Goal: Task Accomplishment & Management: Complete application form

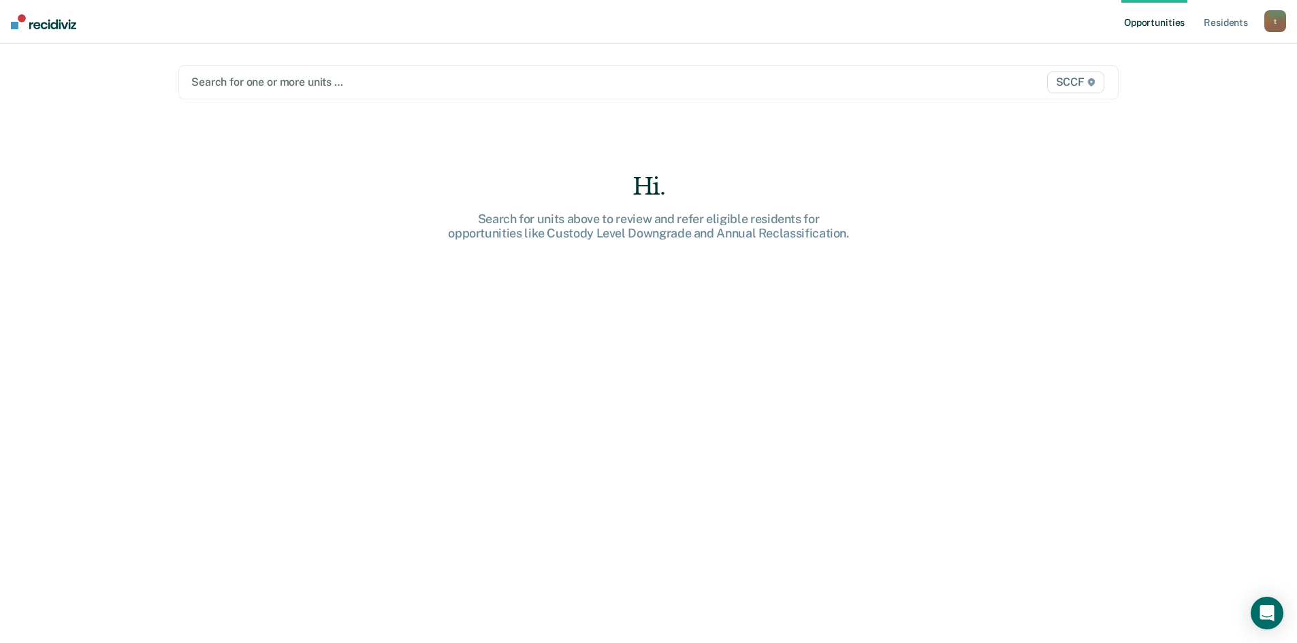
click at [321, 84] on div at bounding box center [510, 82] width 639 height 16
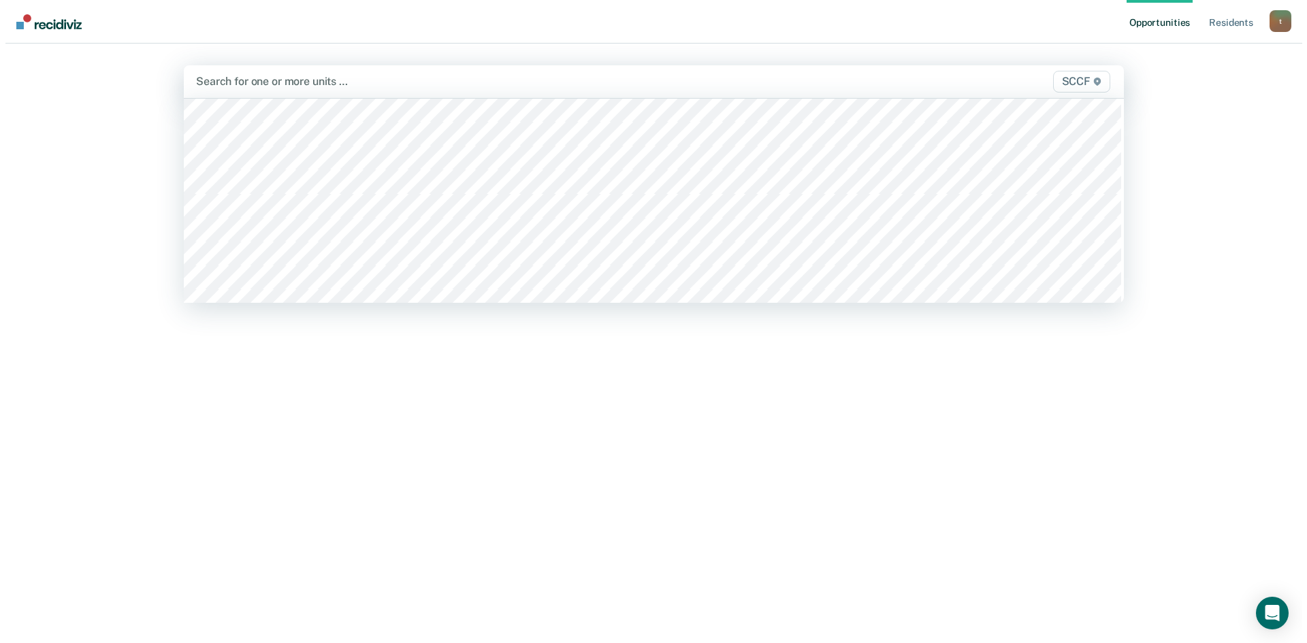
scroll to position [7081, 0]
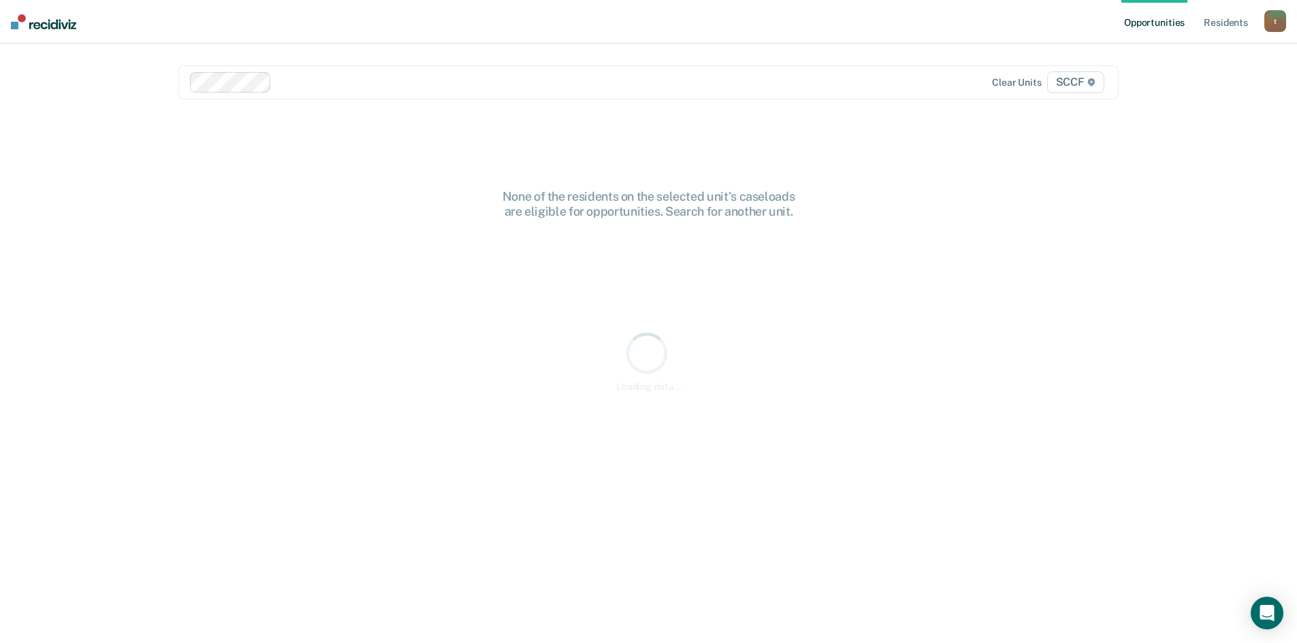
drag, startPoint x: 357, startPoint y: 76, endPoint x: 359, endPoint y: 92, distance: 15.8
click at [362, 79] on div at bounding box center [554, 82] width 554 height 16
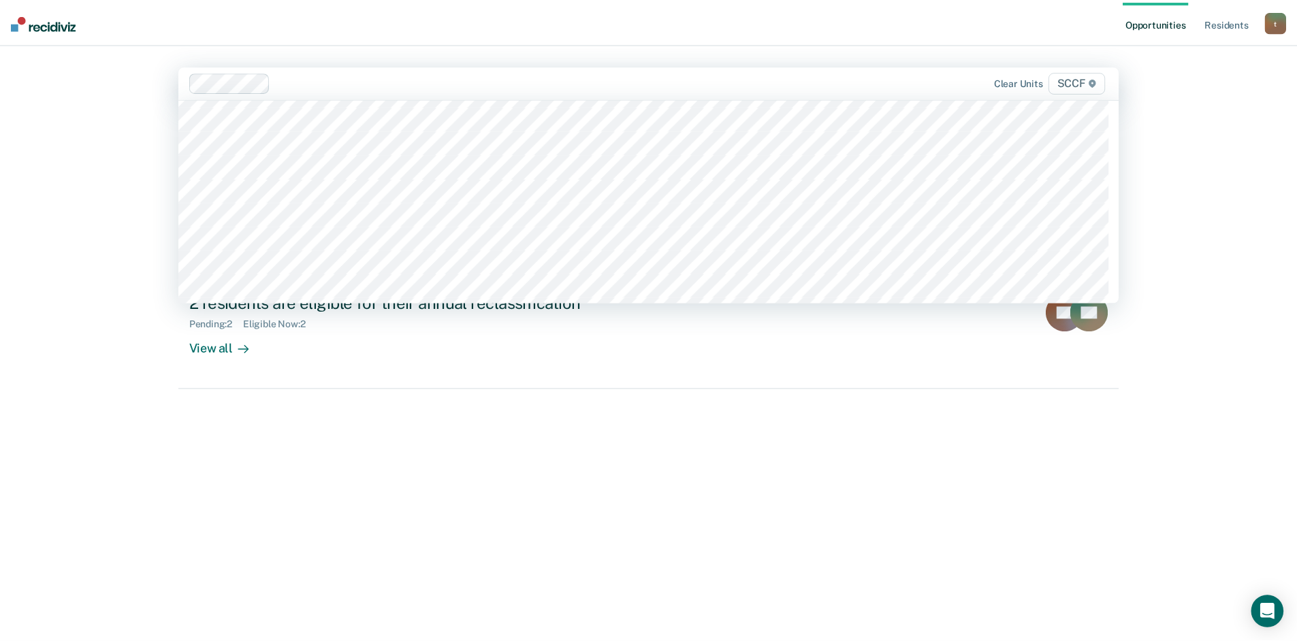
scroll to position [6945, 0]
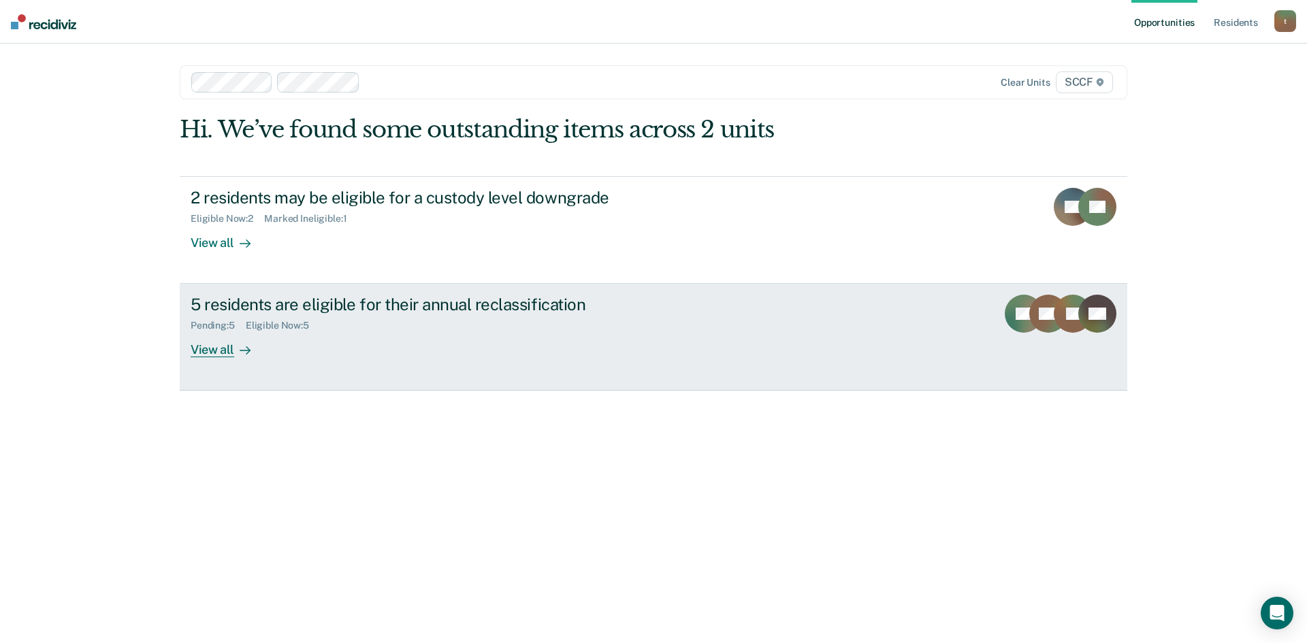
click at [434, 314] on div "5 residents are eligible for their annual reclassification" at bounding box center [430, 305] width 478 height 20
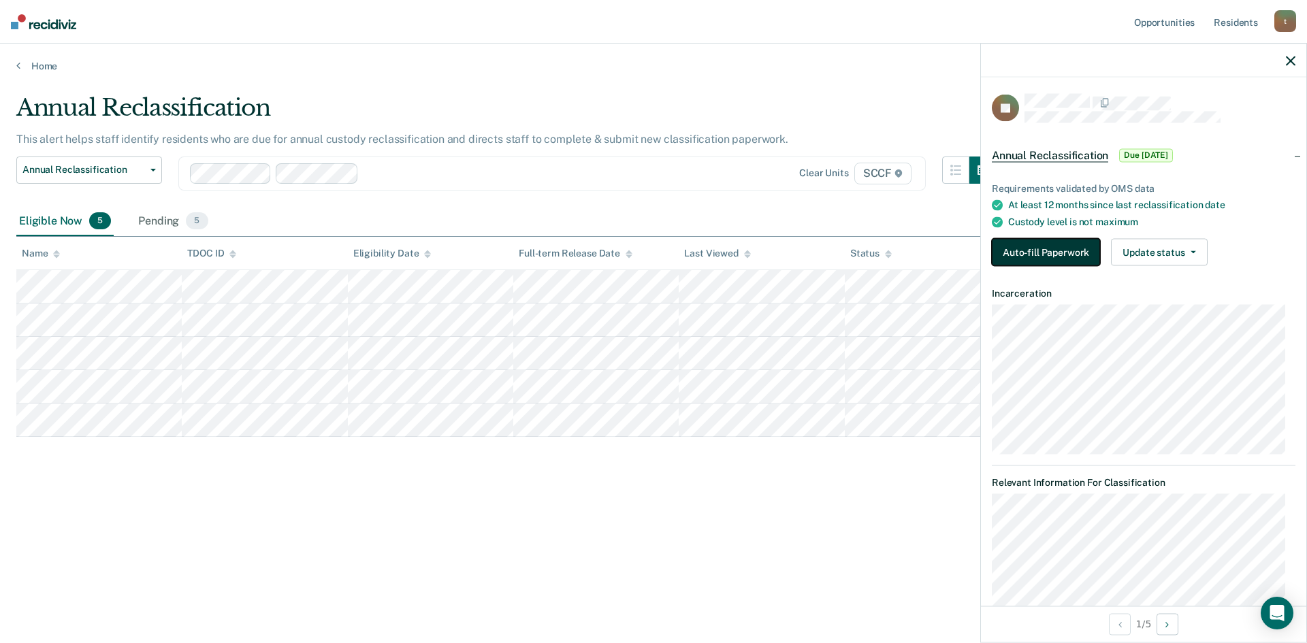
click at [1065, 253] on button "Auto-fill Paperwork" at bounding box center [1046, 252] width 108 height 27
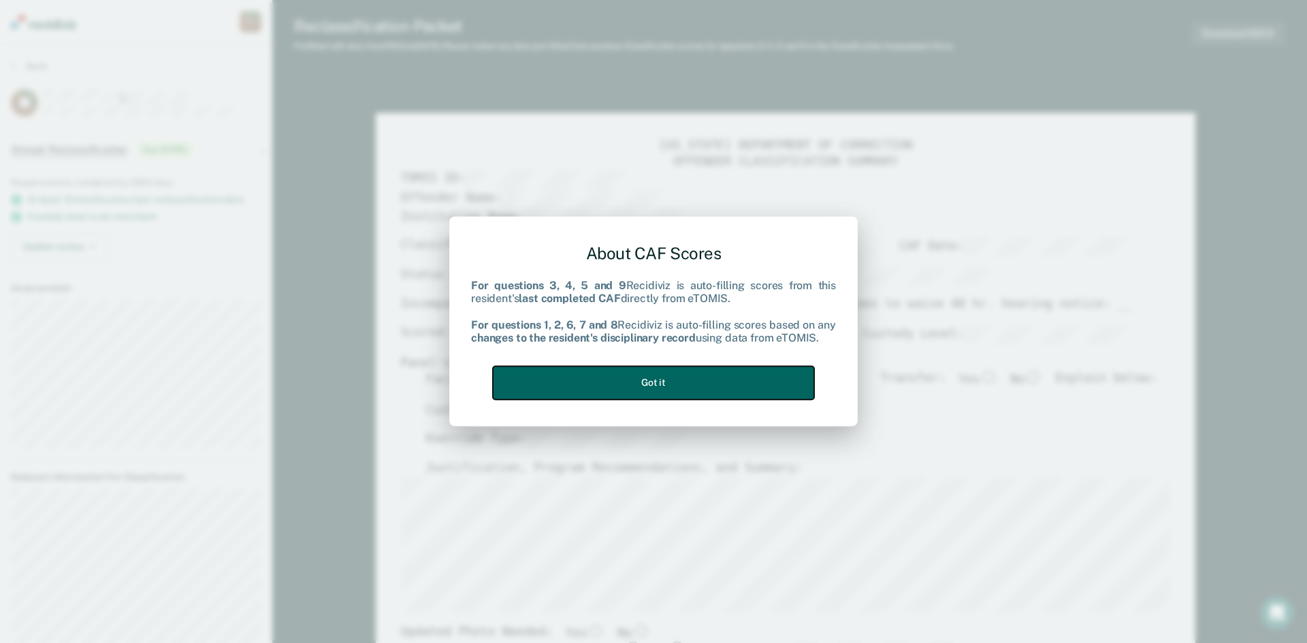
click at [649, 384] on button "Got it" at bounding box center [653, 382] width 321 height 33
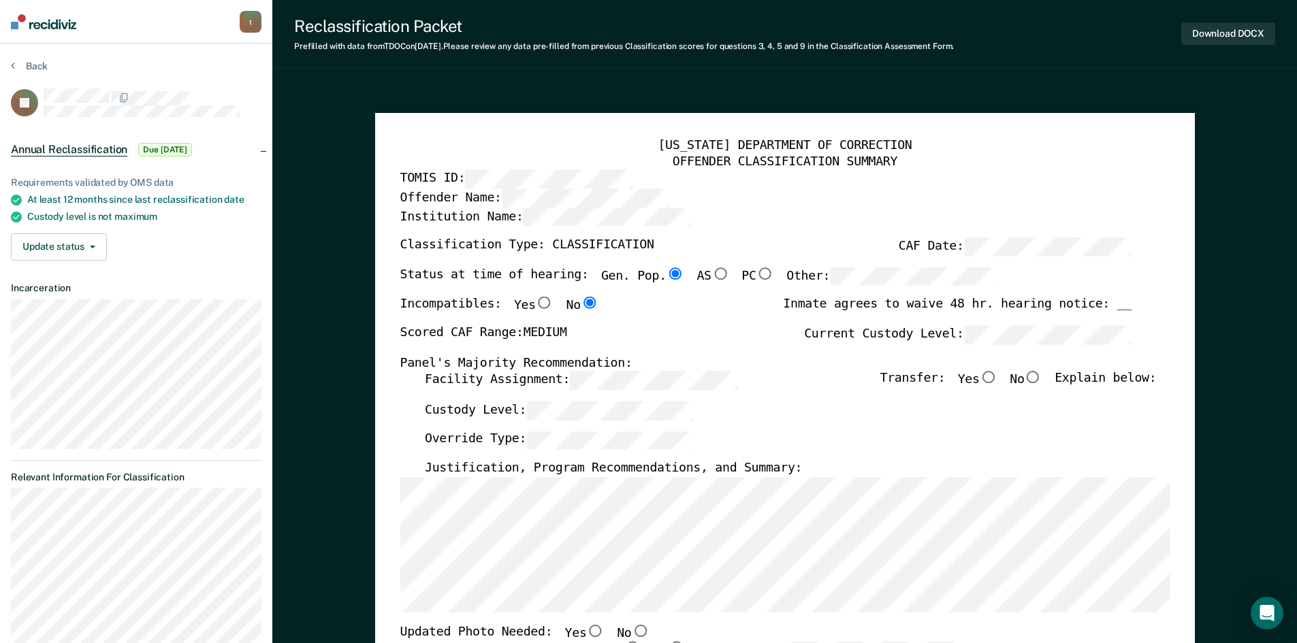
click at [1042, 380] on input "No" at bounding box center [1033, 378] width 18 height 12
type textarea "x"
radio input "true"
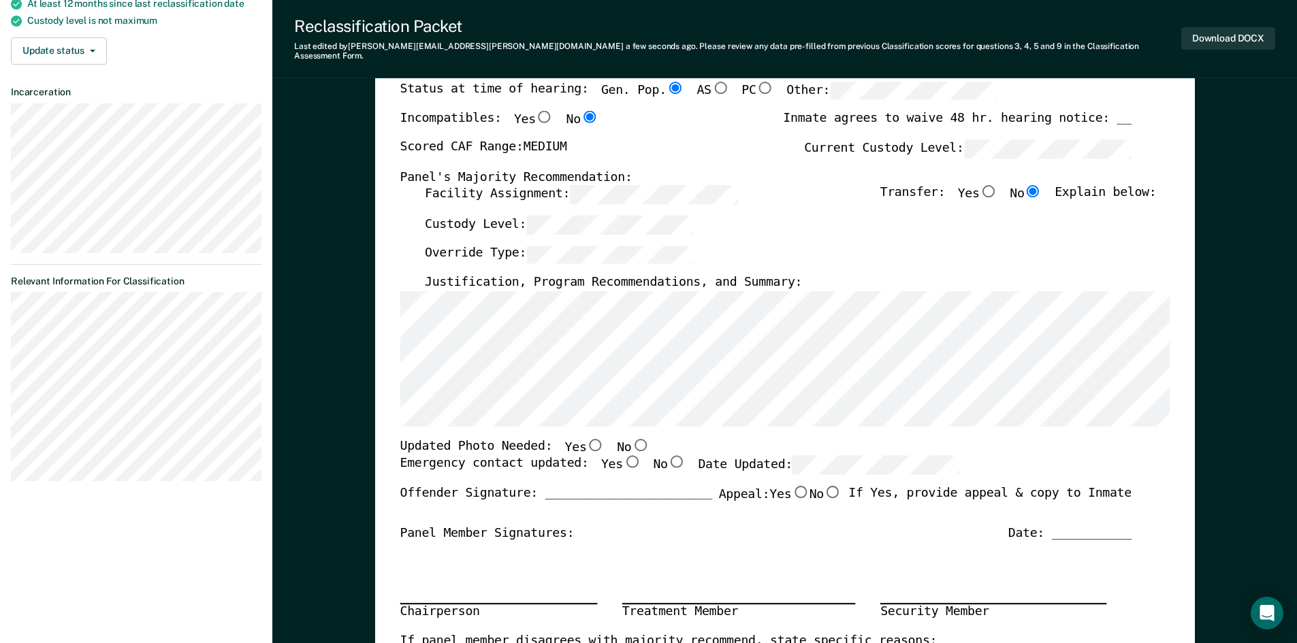
scroll to position [204, 0]
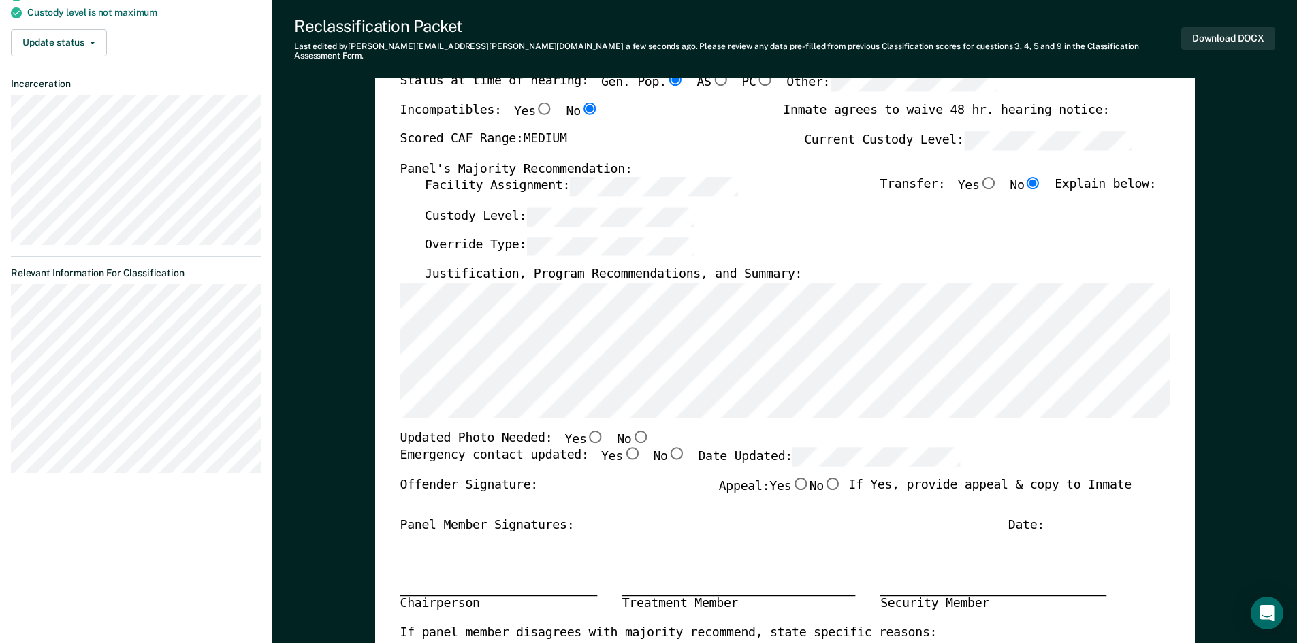
click at [631, 430] on input "No" at bounding box center [640, 436] width 18 height 12
type textarea "x"
radio input "true"
click at [622, 448] on input "Yes" at bounding box center [631, 454] width 18 height 12
type textarea "x"
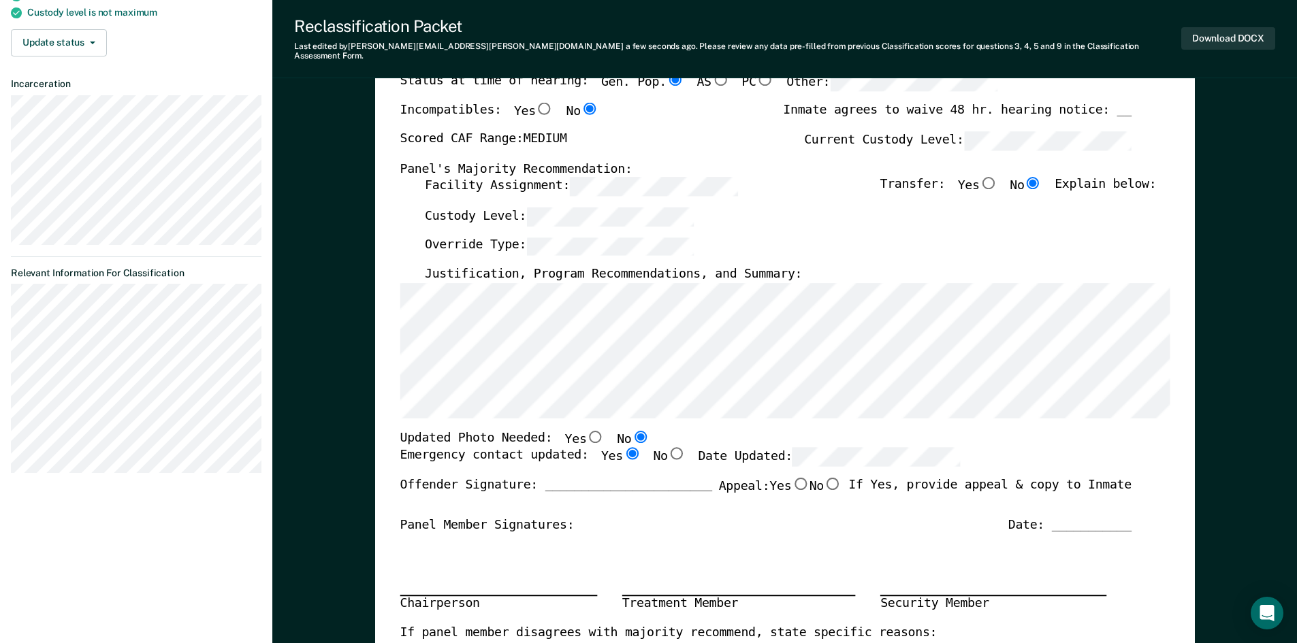
radio input "true"
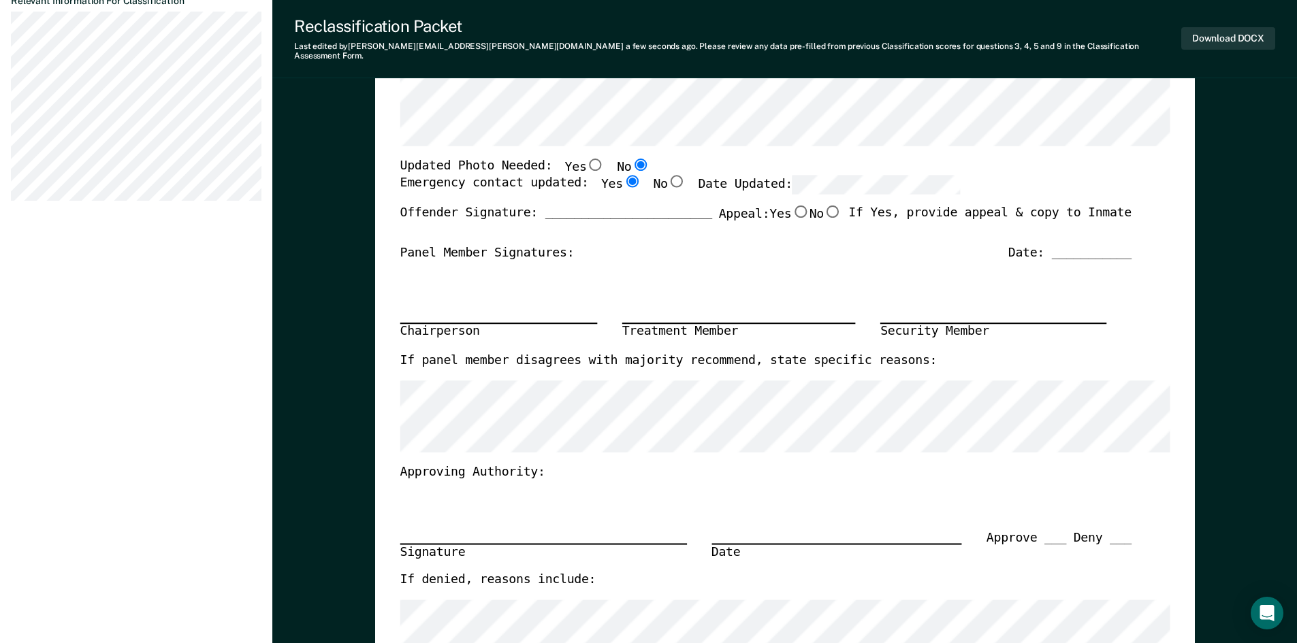
scroll to position [0, 0]
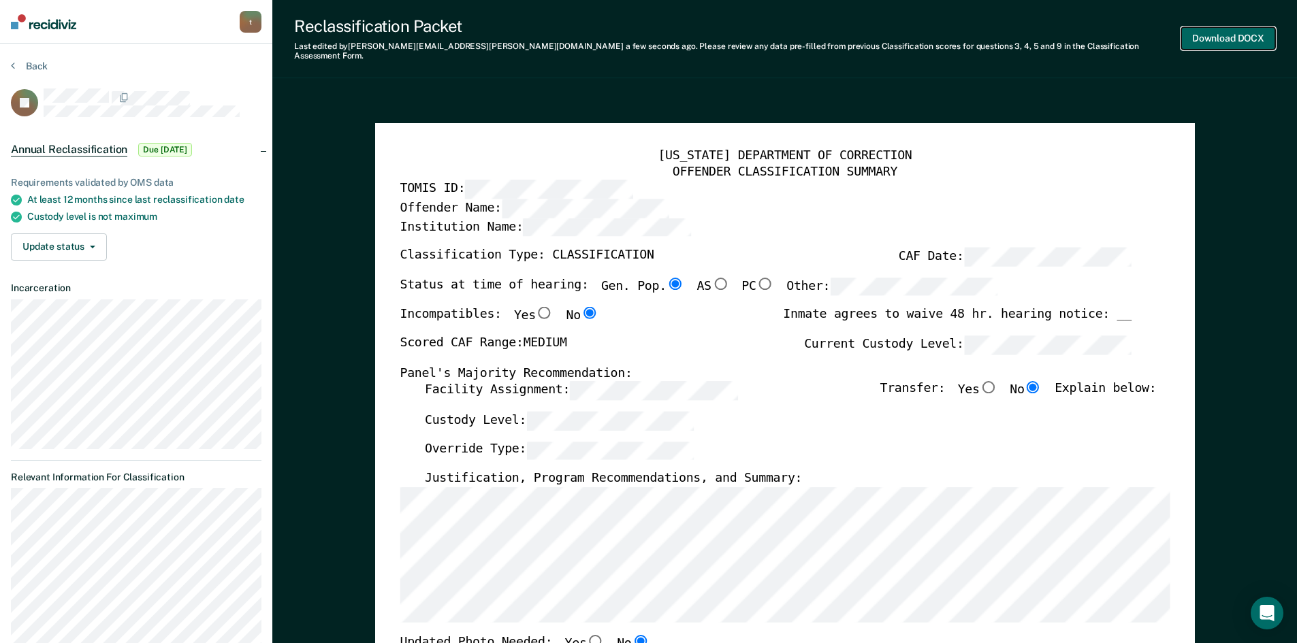
click at [1245, 30] on button "Download DOCX" at bounding box center [1228, 38] width 94 height 22
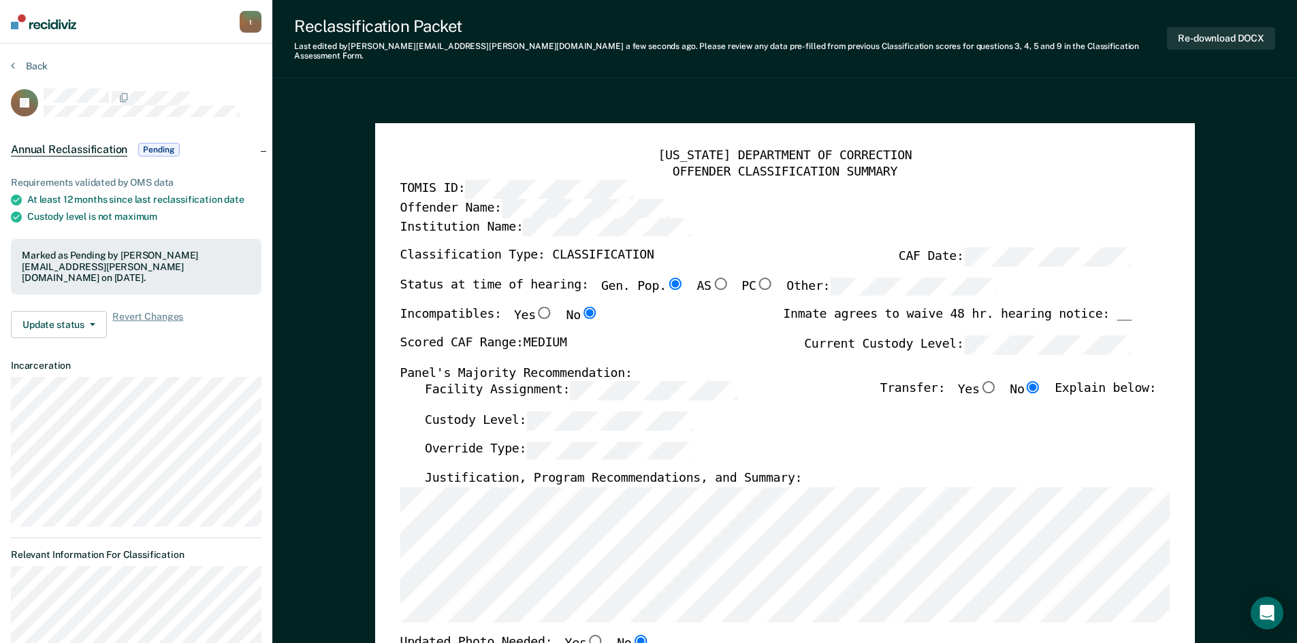
click at [1084, 351] on div "Scored CAF Range: MEDIUM Current Custody Level:" at bounding box center [765, 351] width 731 height 30
click at [22, 69] on button "Back" at bounding box center [29, 66] width 37 height 12
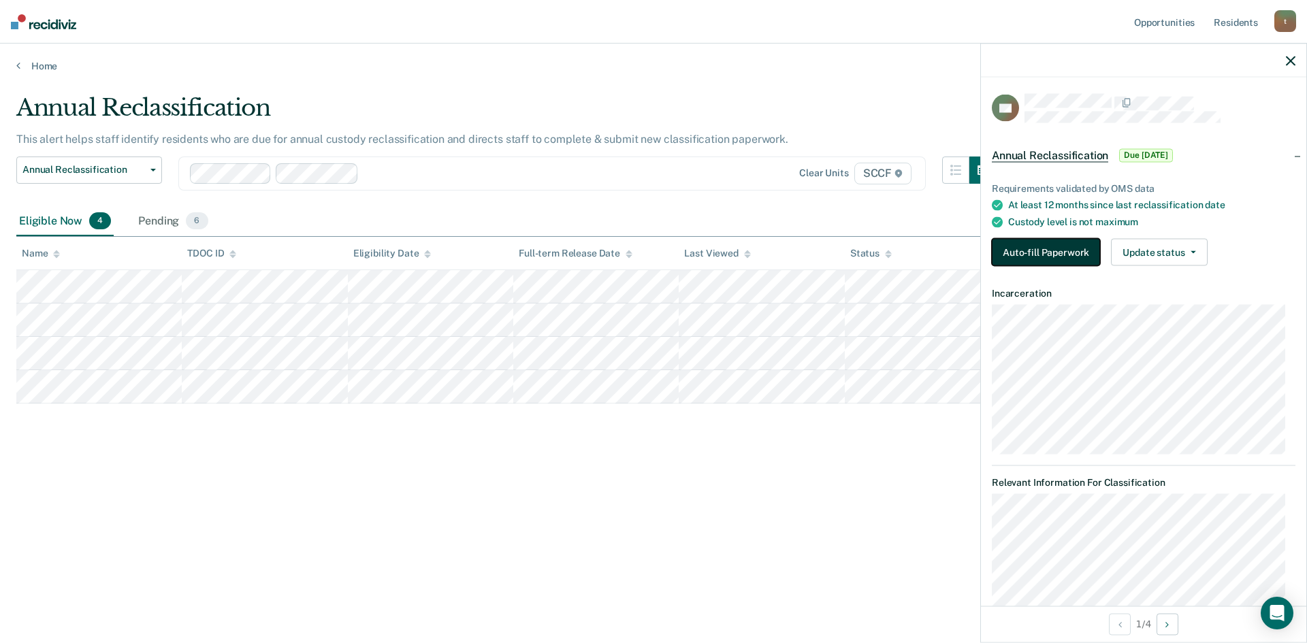
click at [1050, 258] on button "Auto-fill Paperwork" at bounding box center [1046, 252] width 108 height 27
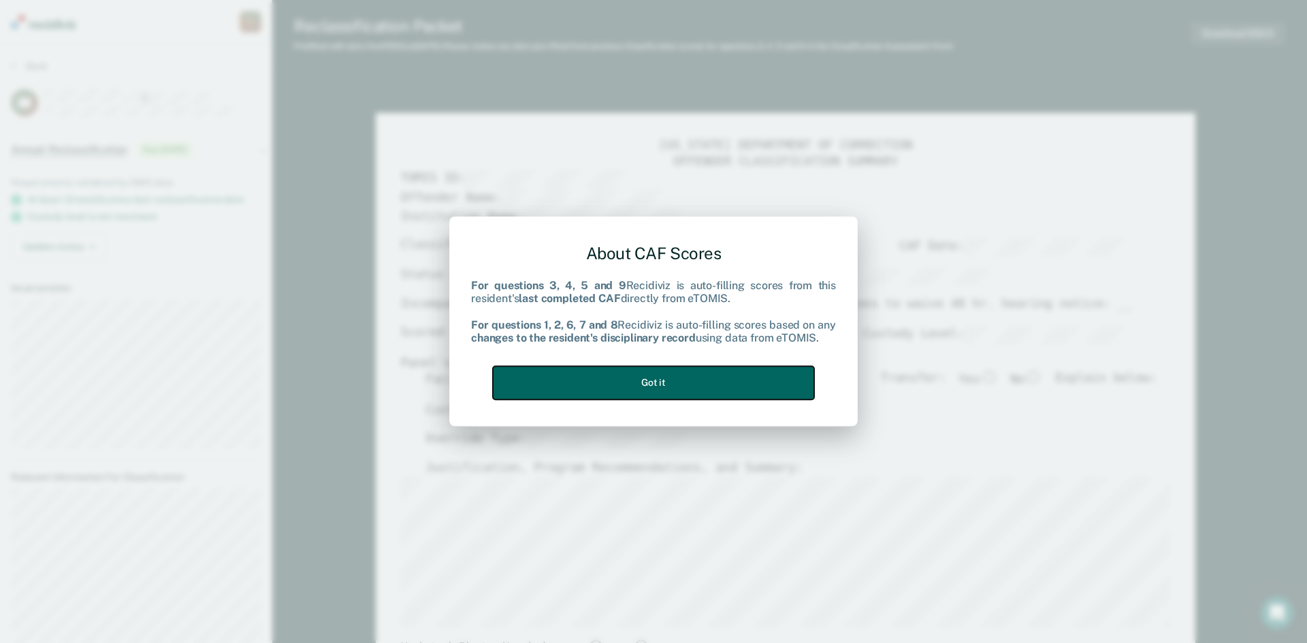
click at [707, 375] on button "Got it" at bounding box center [653, 382] width 321 height 33
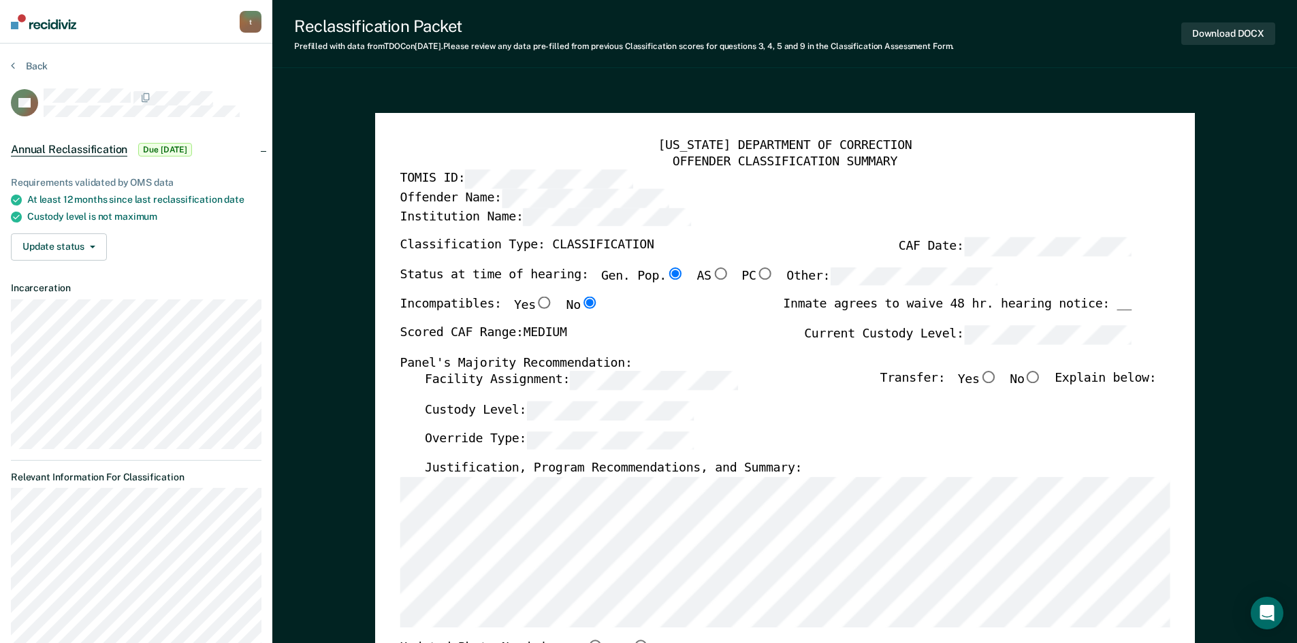
click at [1040, 377] on input "No" at bounding box center [1033, 378] width 18 height 12
type textarea "x"
radio input "true"
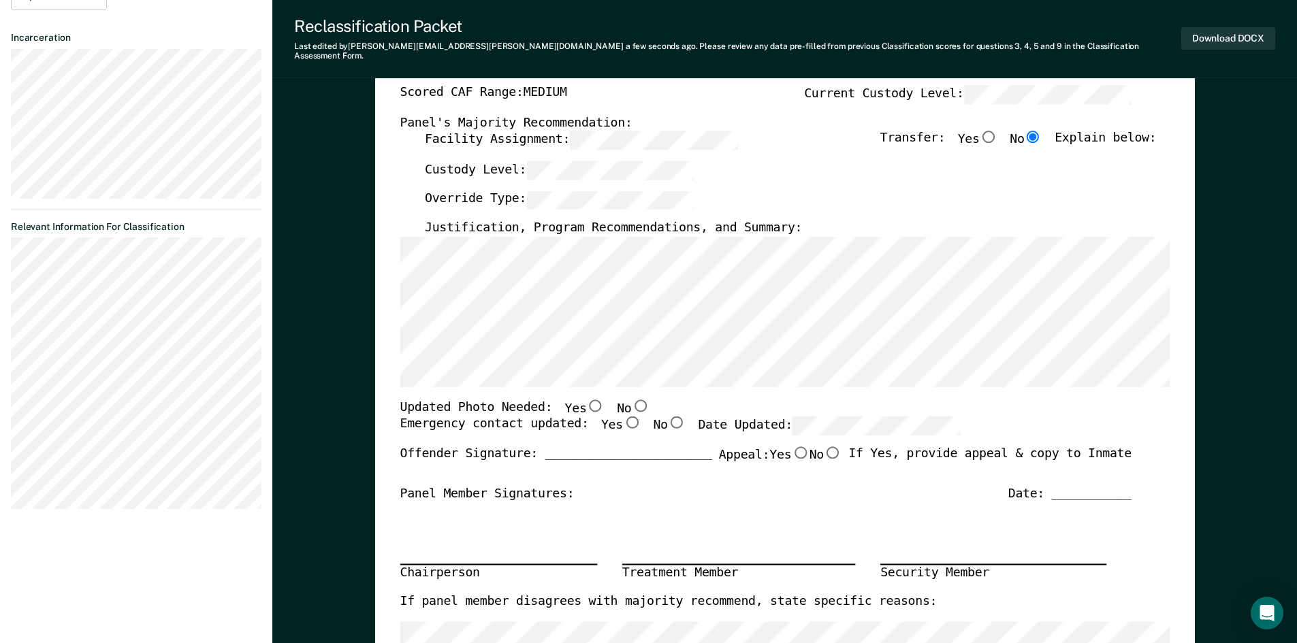
scroll to position [272, 0]
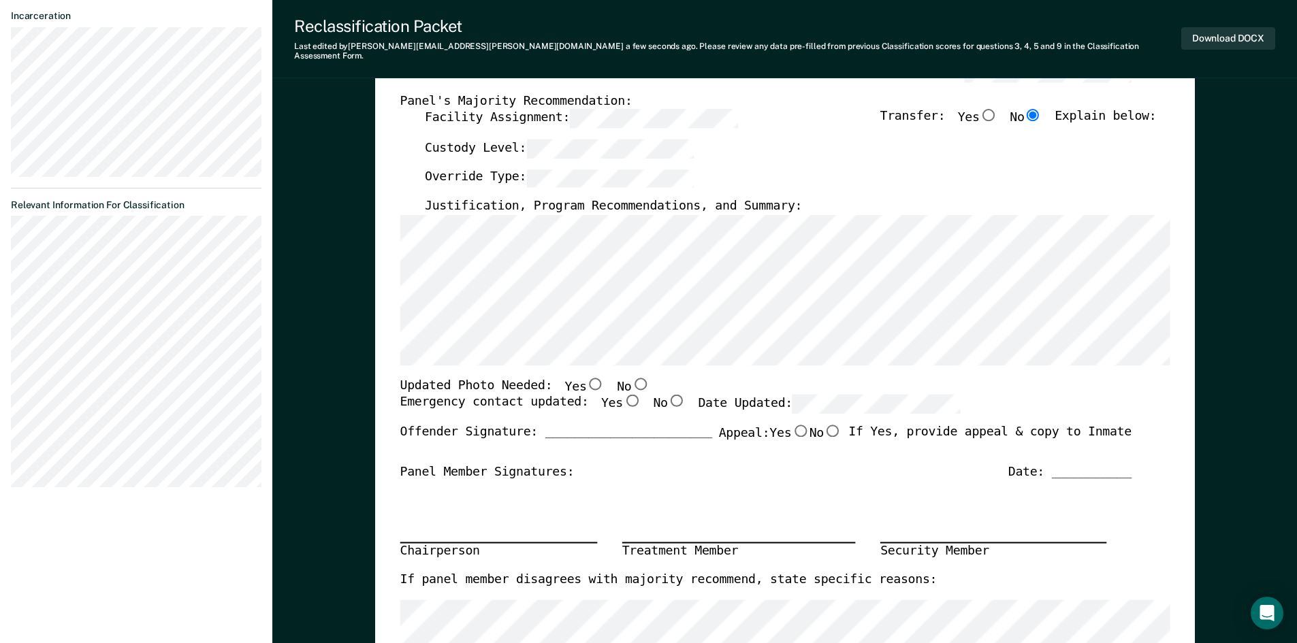
click at [631, 377] on input "No" at bounding box center [640, 383] width 18 height 12
type textarea "x"
radio input "true"
click at [622, 397] on input "Yes" at bounding box center [631, 401] width 18 height 12
type textarea "x"
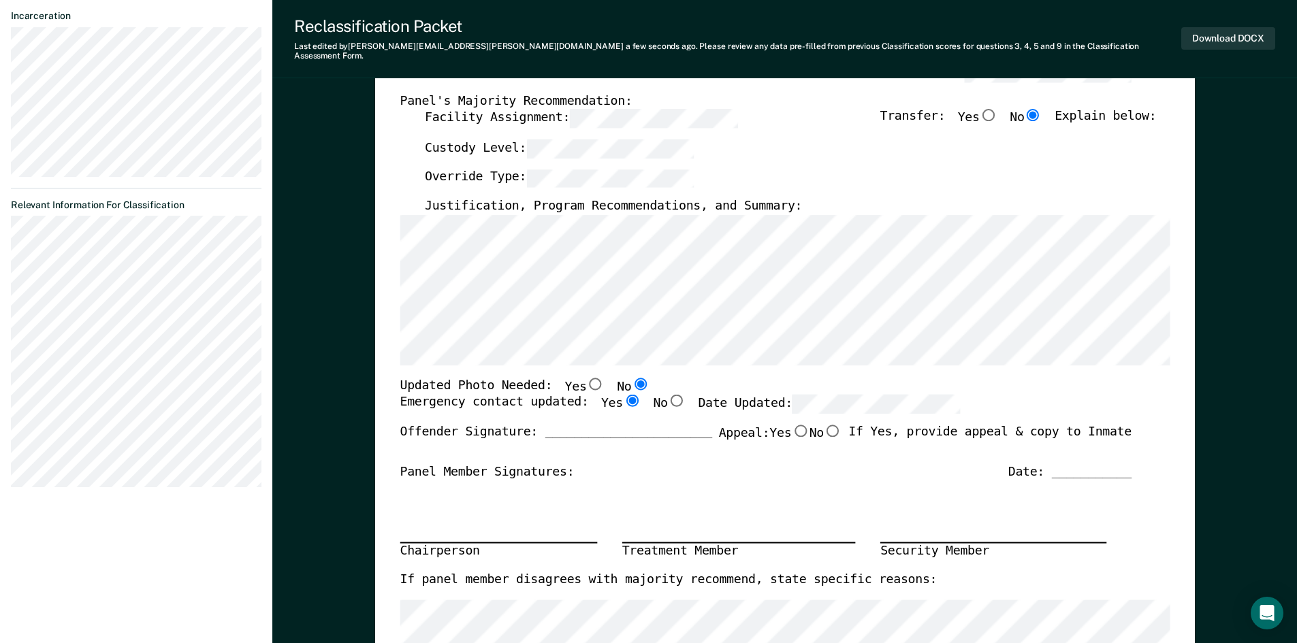
radio input "true"
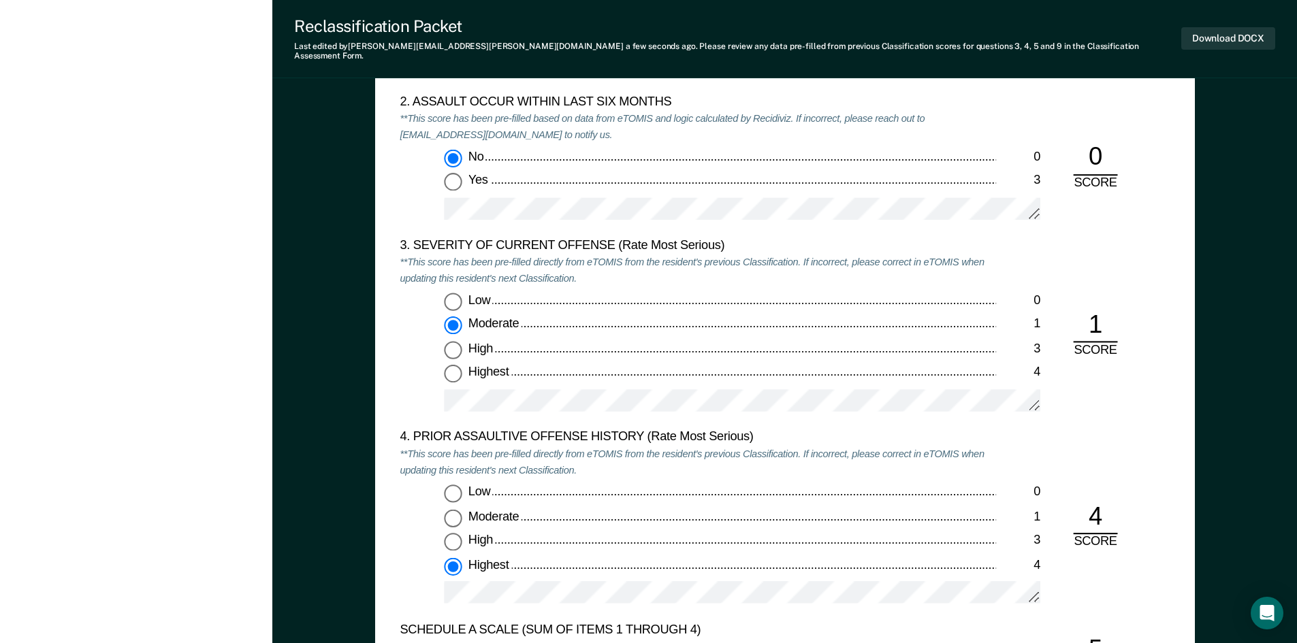
scroll to position [1634, 0]
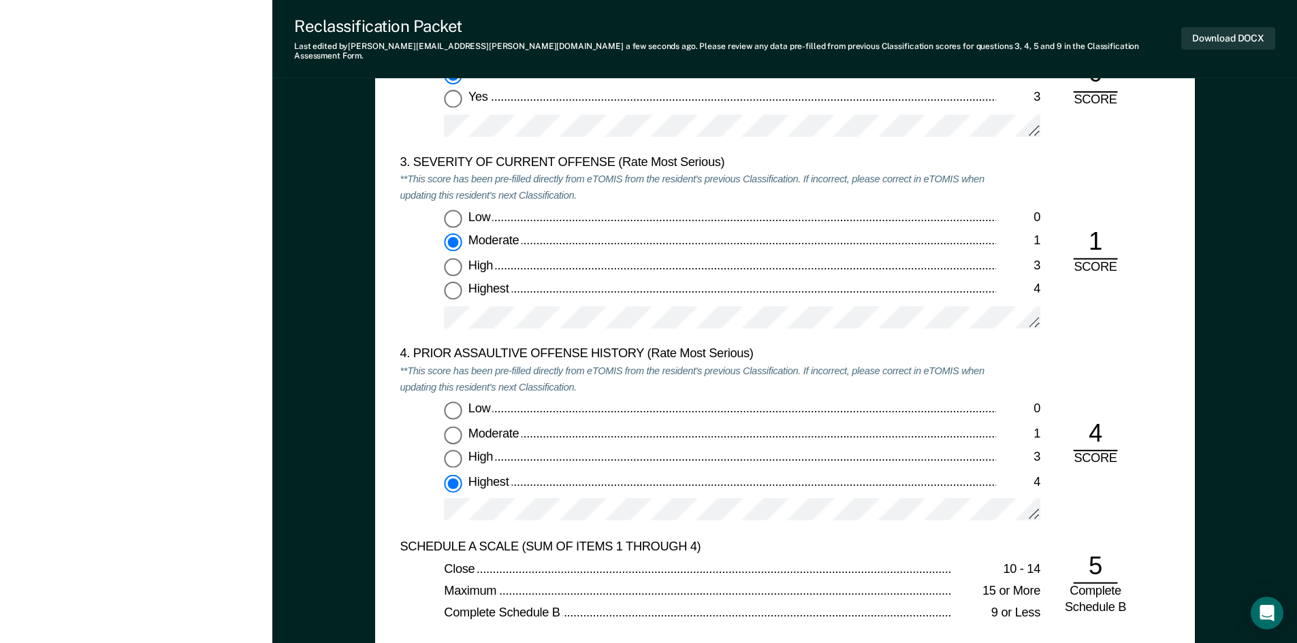
click at [460, 258] on input "High 3" at bounding box center [453, 267] width 18 height 18
type textarea "x"
radio input "false"
radio input "true"
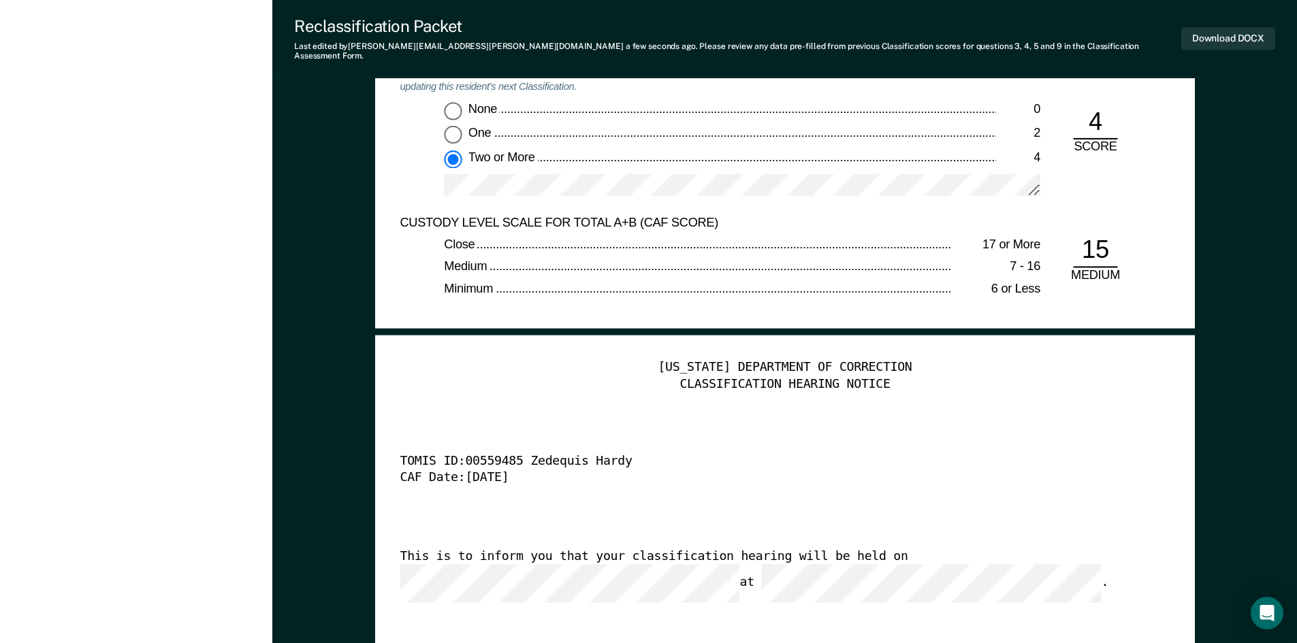
scroll to position [3268, 0]
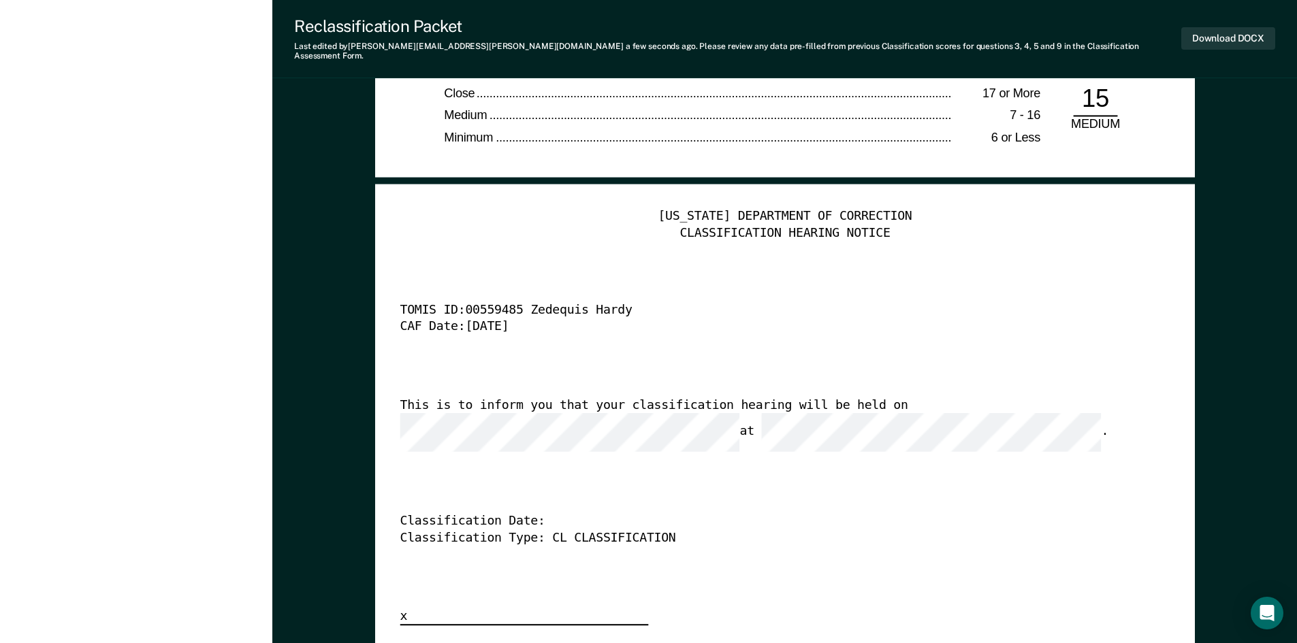
click at [679, 322] on div "CAF Date: [DATE]" at bounding box center [765, 328] width 731 height 16
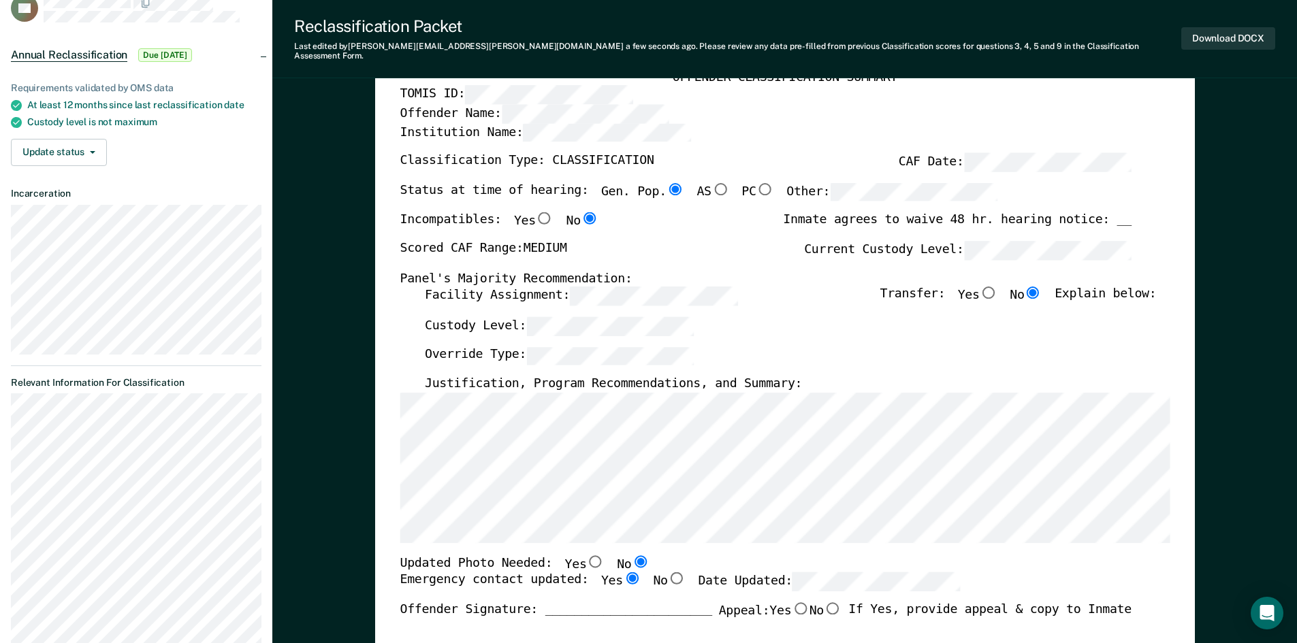
scroll to position [93, 0]
click at [1229, 32] on button "Download DOCX" at bounding box center [1228, 38] width 94 height 22
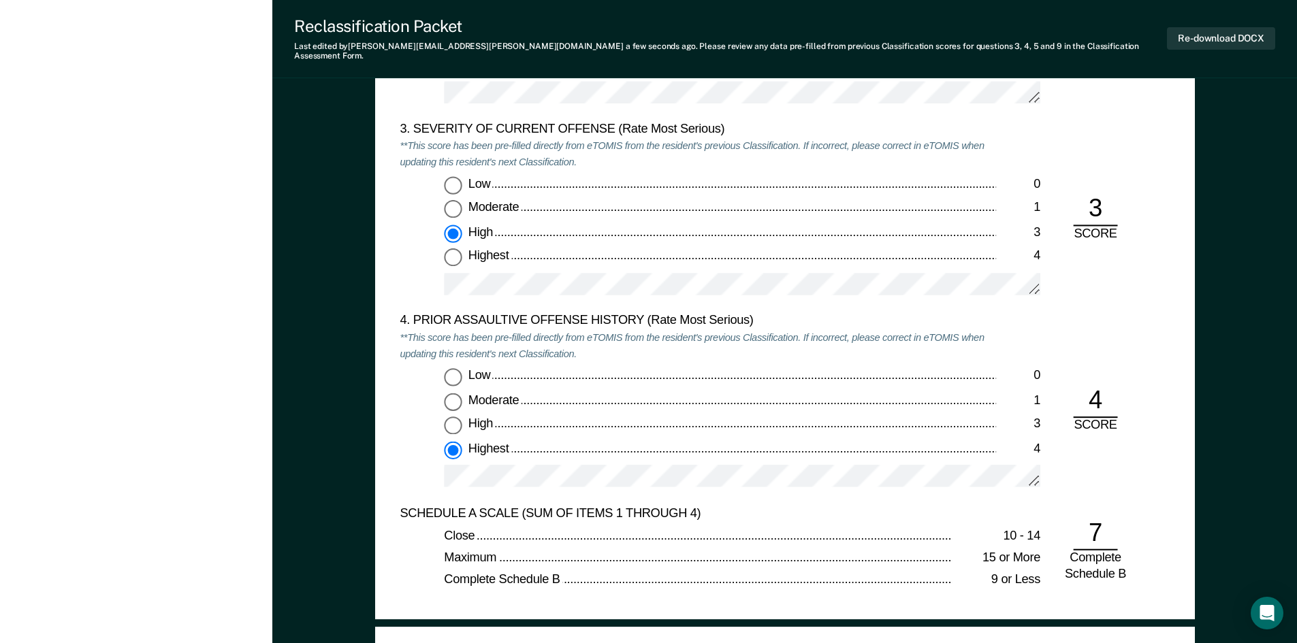
scroll to position [2204, 0]
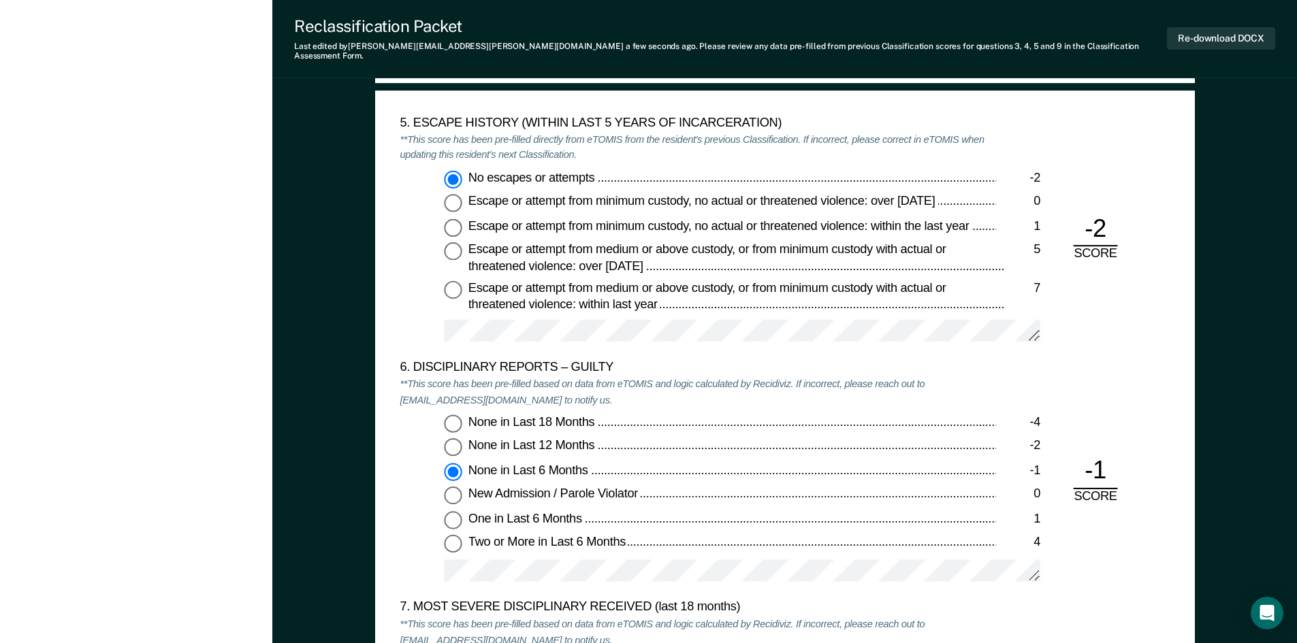
click at [1008, 244] on div "5" at bounding box center [1022, 250] width 36 height 16
click at [462, 244] on input "Escape or attempt from medium or above custody, or from minimum custody with ac…" at bounding box center [453, 251] width 18 height 18
type textarea "x"
radio input "false"
radio input "true"
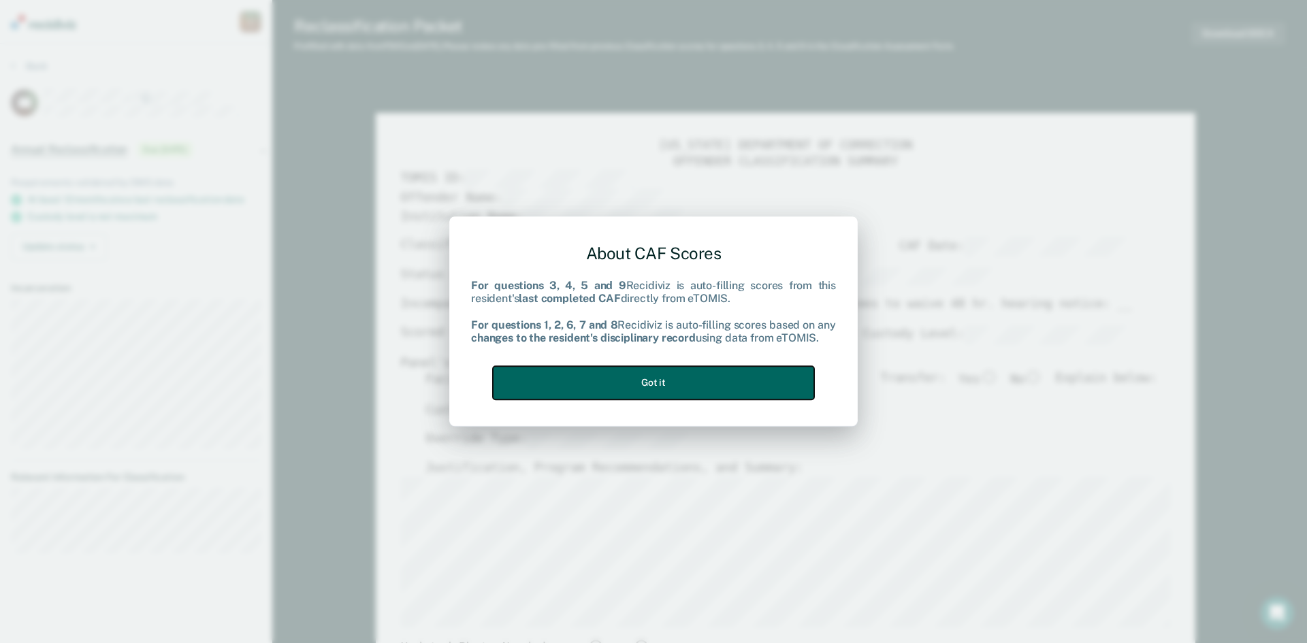
click at [731, 374] on button "Got it" at bounding box center [653, 382] width 321 height 33
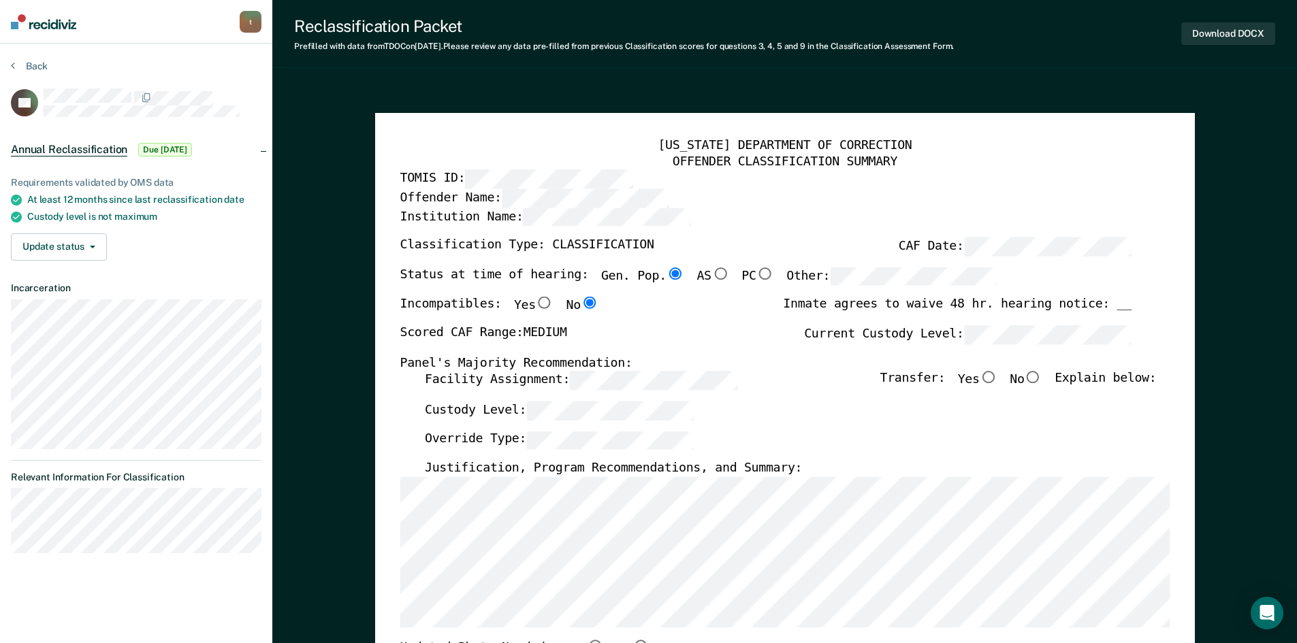
click at [1046, 368] on div "Panel's Majority Recommendation:" at bounding box center [765, 363] width 731 height 16
click at [1042, 383] on input "No" at bounding box center [1033, 378] width 18 height 12
type textarea "x"
radio input "true"
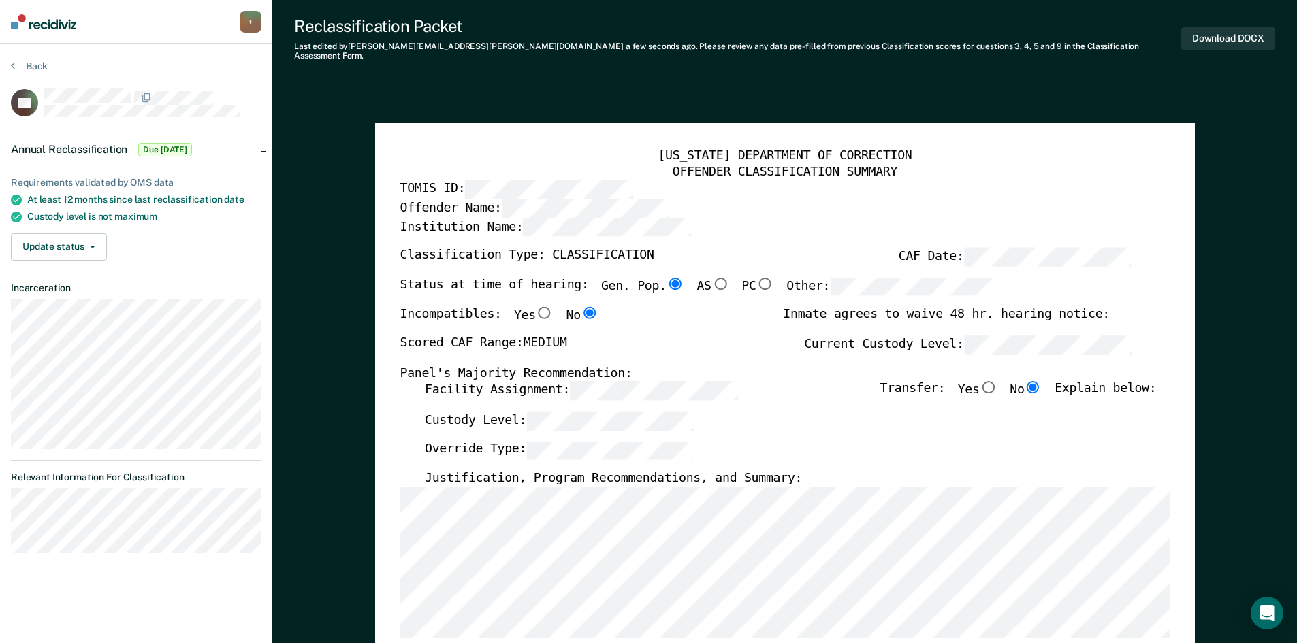
type textarea "x"
